Goal: Information Seeking & Learning: Learn about a topic

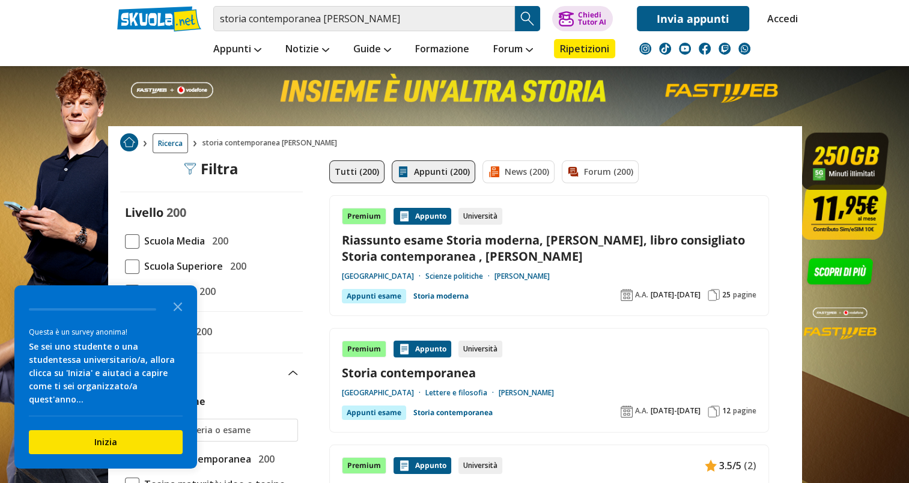
click at [416, 175] on link "Appunti (200)" at bounding box center [434, 171] width 84 height 23
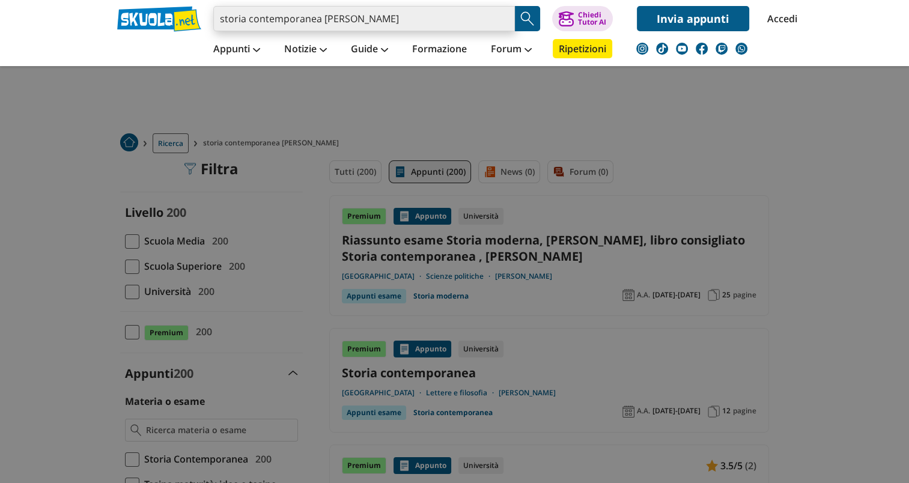
drag, startPoint x: 0, startPoint y: 0, endPoint x: 339, endPoint y: 29, distance: 340.2
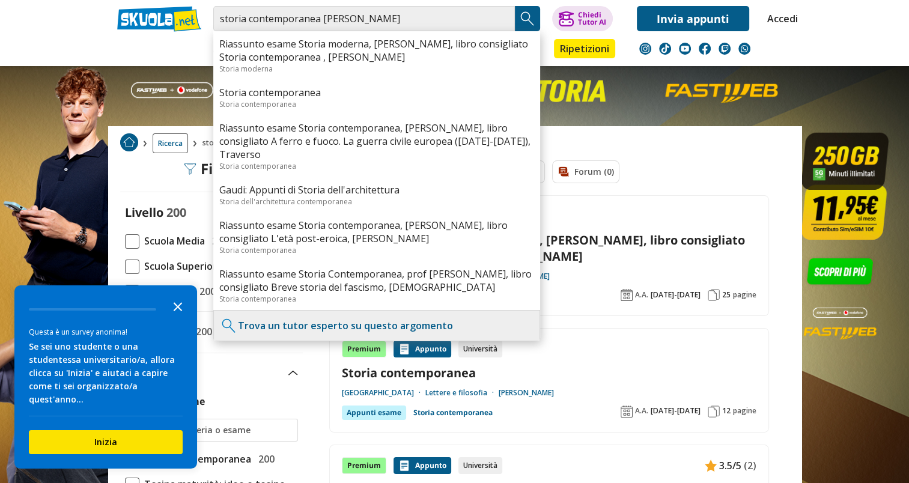
click at [178, 318] on icon "Close the survey" at bounding box center [178, 306] width 24 height 24
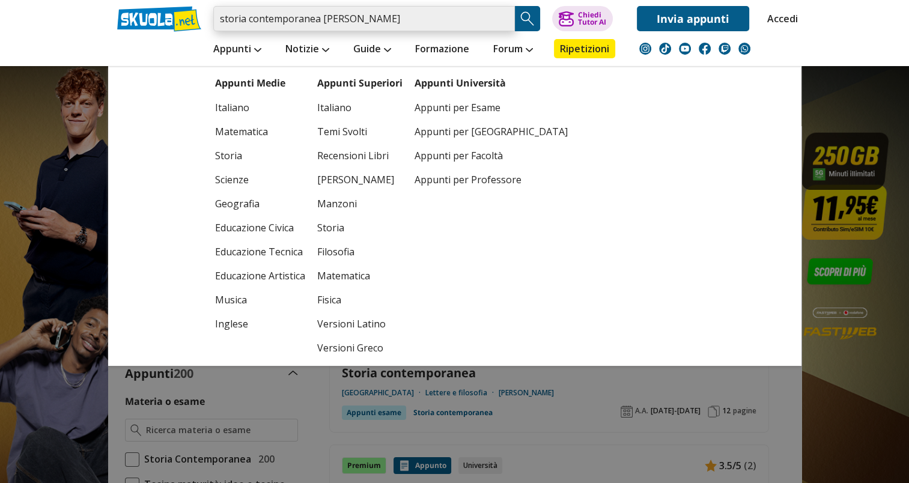
drag, startPoint x: 387, startPoint y: 20, endPoint x: 219, endPoint y: 36, distance: 168.5
click at [219, 36] on div "storia contemporanea dimitri ticconi Riassunto esame Storia moderna, Prof. Vale…" at bounding box center [455, 33] width 694 height 66
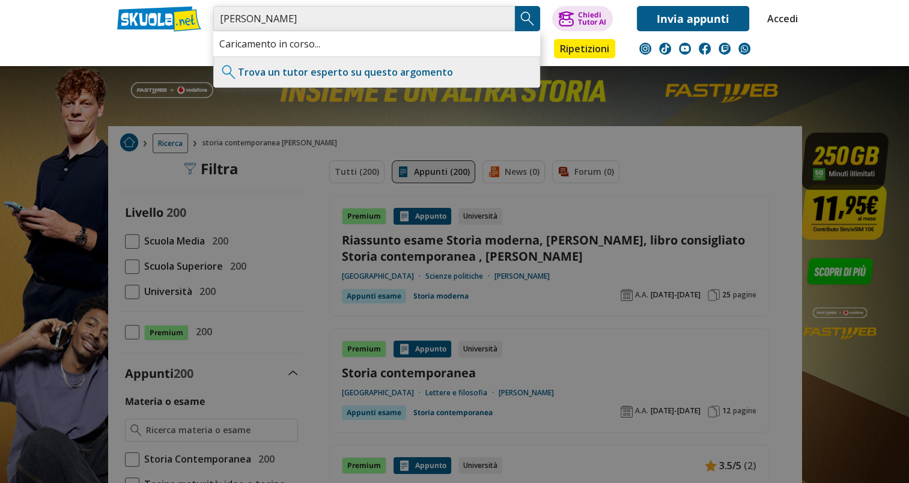
type input "dimitri ticconi"
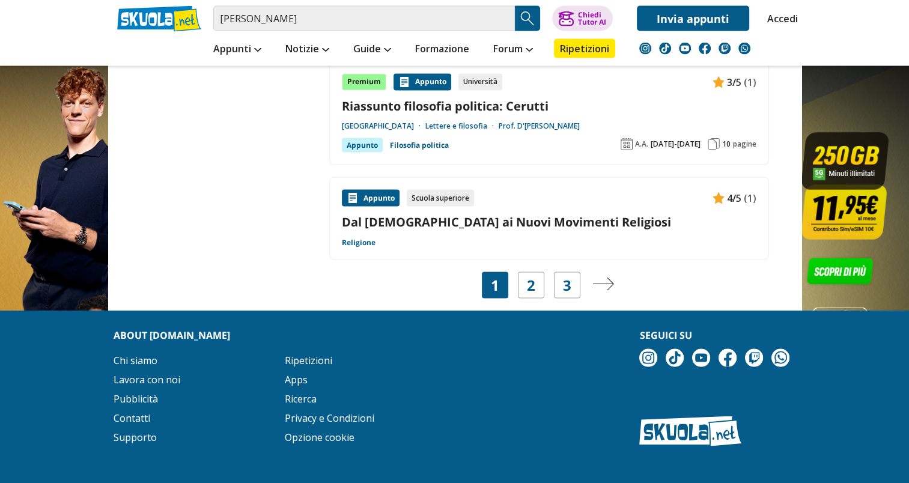
scroll to position [2323, 0]
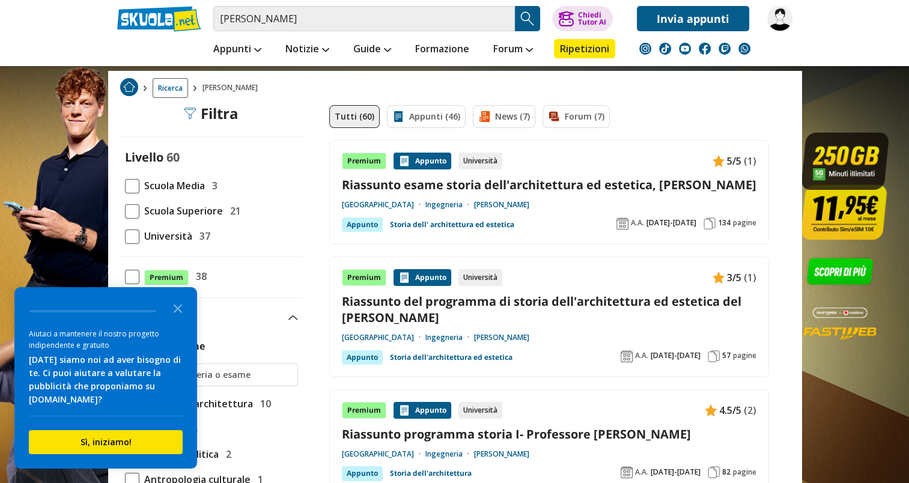
scroll to position [60, 0]
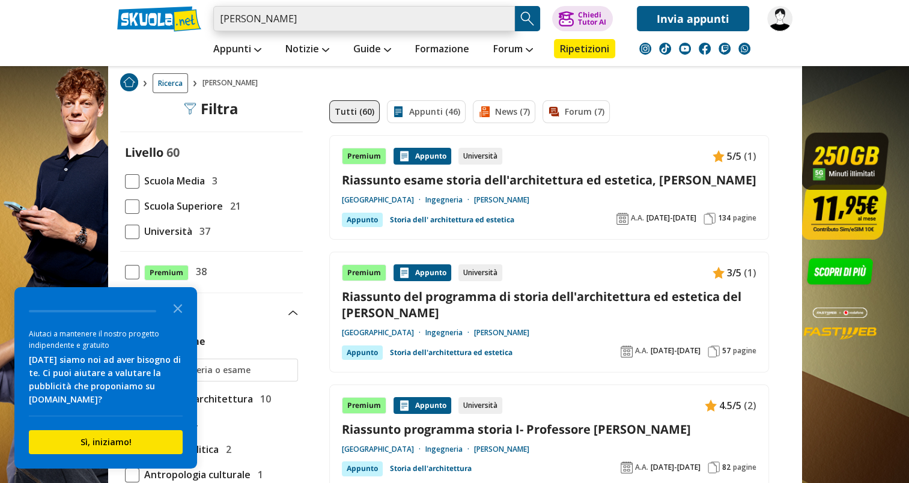
drag, startPoint x: 289, startPoint y: 22, endPoint x: 233, endPoint y: 25, distance: 56.0
click at [255, 23] on input "[PERSON_NAME]" at bounding box center [364, 18] width 302 height 25
click at [231, 25] on input "[PERSON_NAME]" at bounding box center [364, 18] width 302 height 25
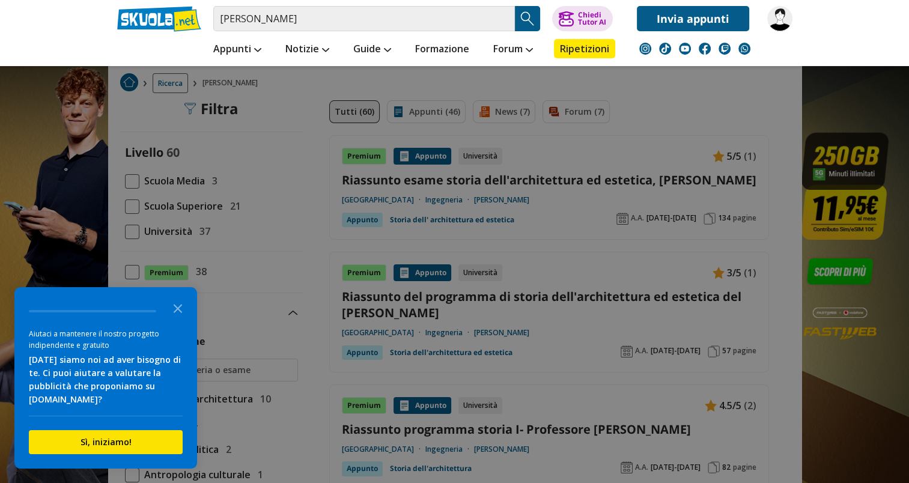
click at [210, 26] on div "dimitri ticconi Caricamento in corso... Trova un tutor esperto su questo argome…" at bounding box center [455, 15] width 694 height 31
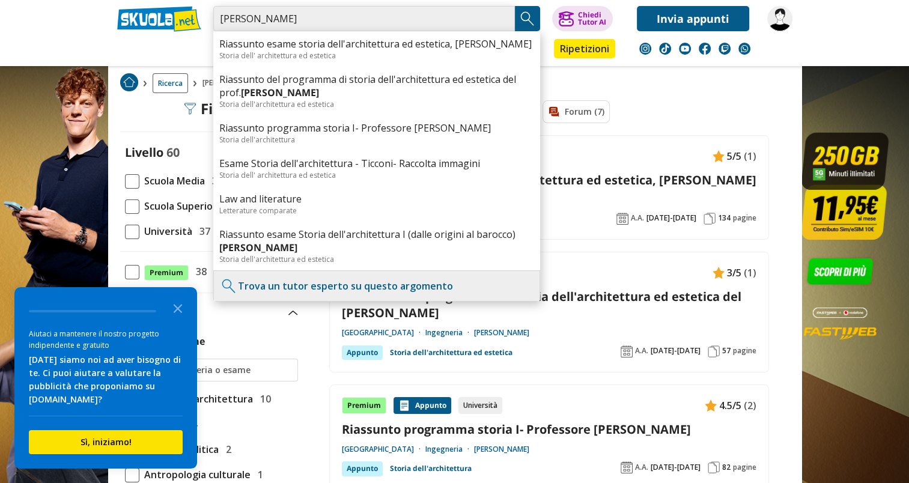
drag, startPoint x: 294, startPoint y: 15, endPoint x: 218, endPoint y: 19, distance: 75.8
click at [218, 19] on input "[PERSON_NAME]" at bounding box center [364, 18] width 302 height 25
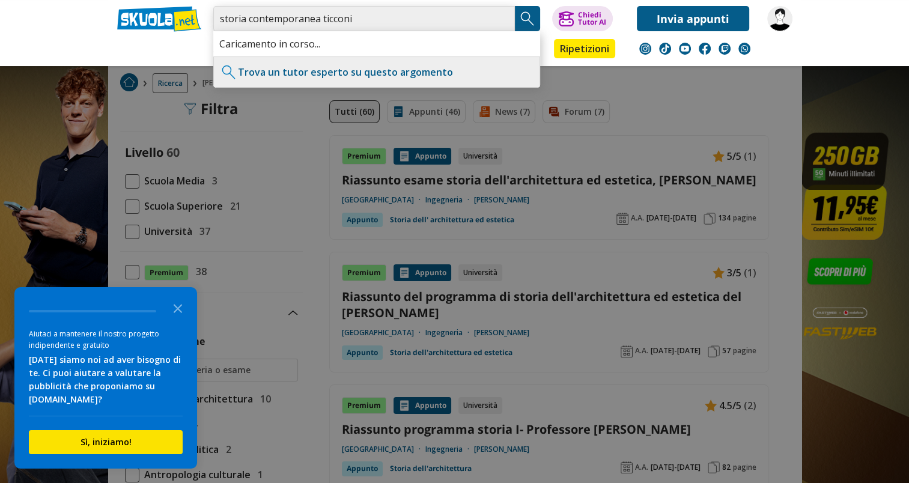
type input "storia contemporanea ticconi"
